Goal: Find specific page/section

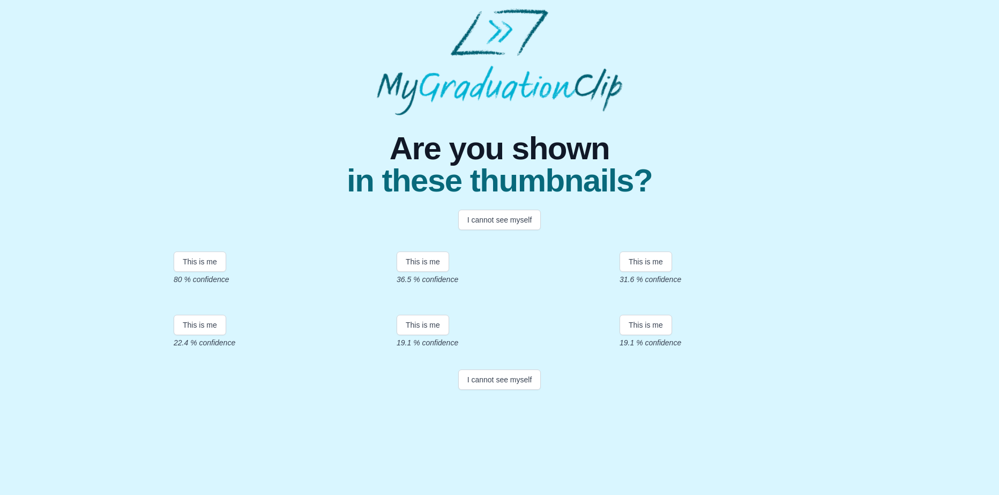
scroll to position [107, 0]
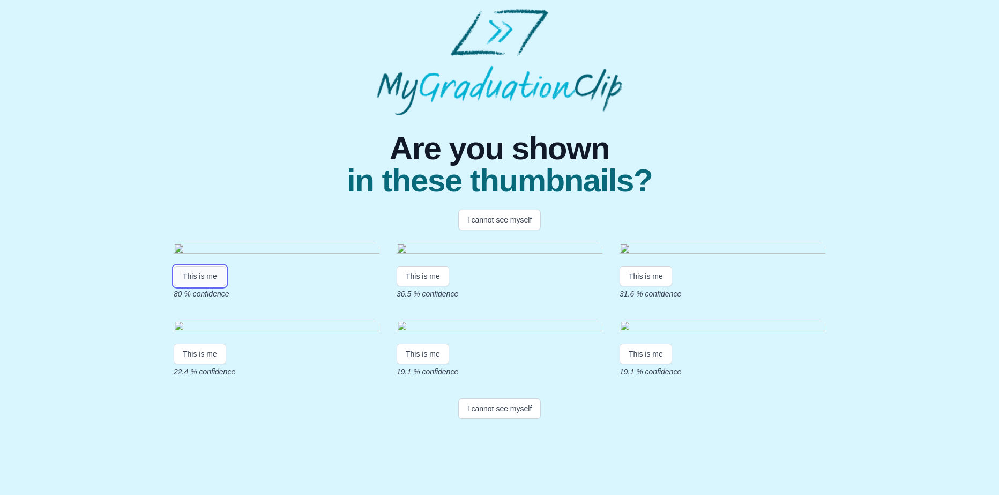
click at [198, 270] on button "This is me" at bounding box center [200, 276] width 53 height 20
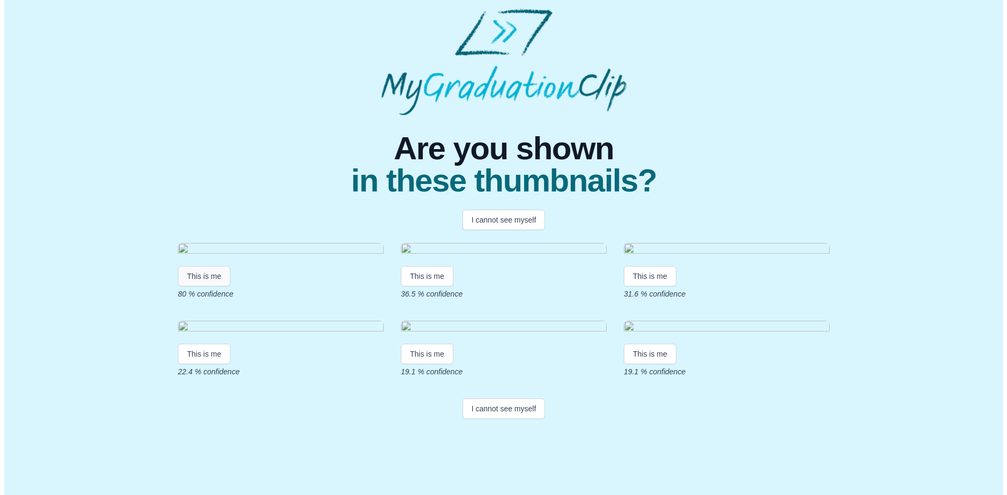
scroll to position [0, 0]
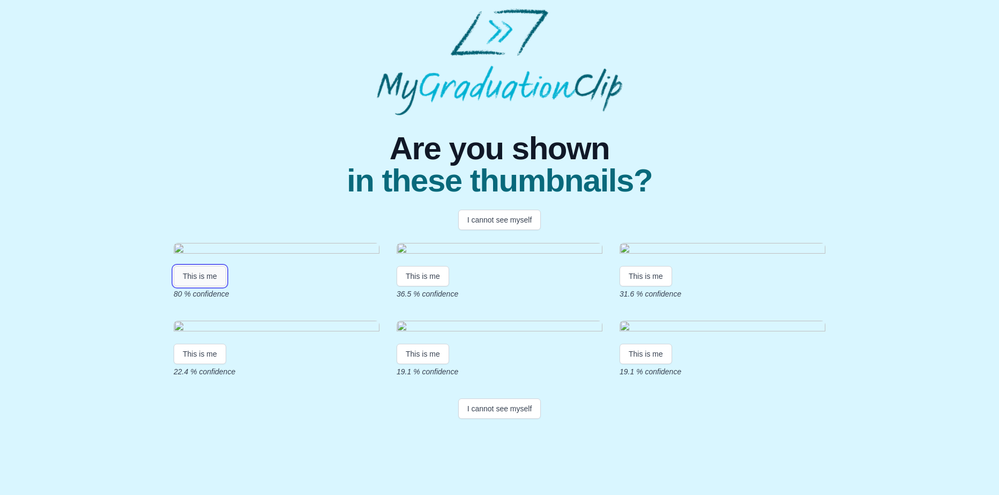
click at [186, 286] on button "This is me" at bounding box center [200, 276] width 53 height 20
